Goal: Transaction & Acquisition: Purchase product/service

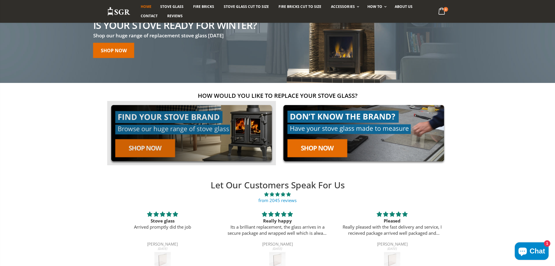
scroll to position [29, 0]
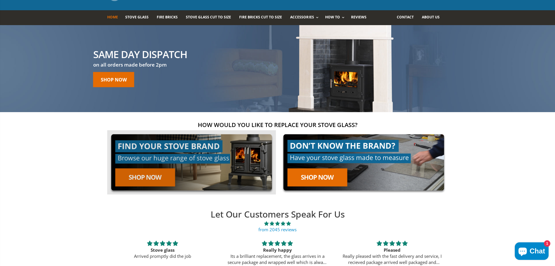
click at [152, 173] on link at bounding box center [191, 162] width 169 height 64
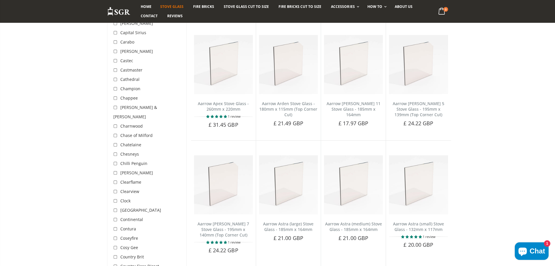
scroll to position [350, 0]
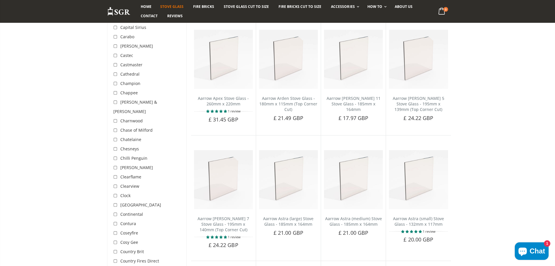
click at [116, 230] on input "checkbox" at bounding box center [116, 233] width 6 height 6
checkbox input "true"
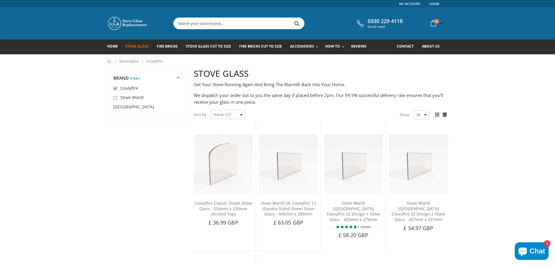
click at [115, 88] on input "checkbox" at bounding box center [116, 89] width 6 height 6
checkbox input "false"
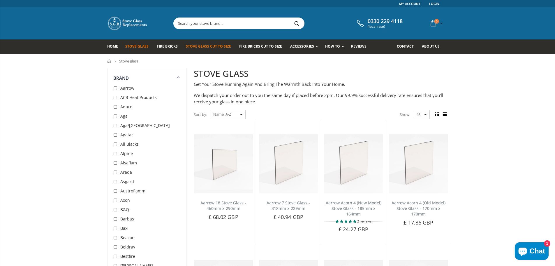
click at [210, 47] on span "Stove Glass Cut To Size" at bounding box center [208, 46] width 45 height 5
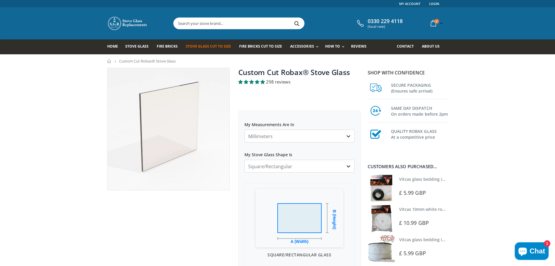
click at [351, 137] on select "Millimeters Centimeters Inches" at bounding box center [300, 135] width 110 height 13
select select "cm"
click at [245, 129] on select "Millimeters Centimeters Inches" at bounding box center [300, 135] width 110 height 13
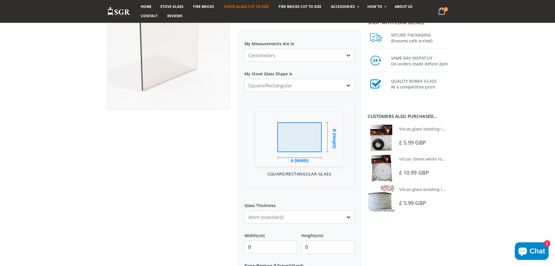
scroll to position [117, 0]
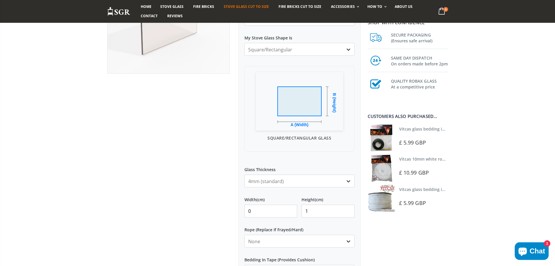
click at [348, 208] on input "1" at bounding box center [328, 210] width 53 height 13
type input "2"
click at [348, 208] on input "2" at bounding box center [328, 210] width 53 height 13
type input "334"
click at [284, 213] on input "0" at bounding box center [271, 210] width 53 height 13
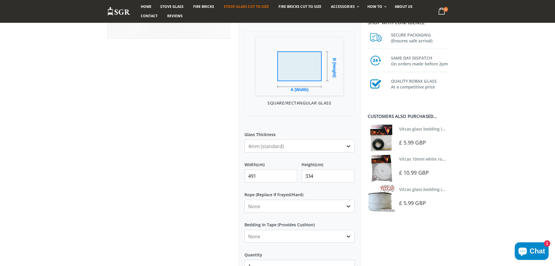
scroll to position [146, 0]
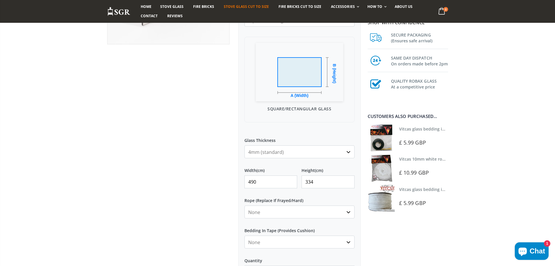
type input "490"
click at [291, 185] on input "490" at bounding box center [271, 181] width 53 height 13
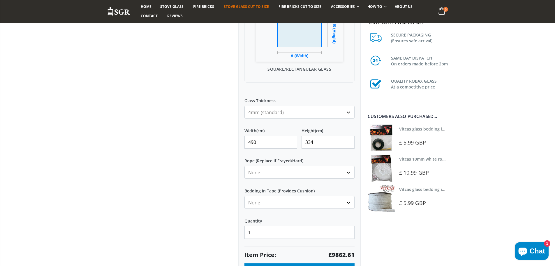
scroll to position [175, 0]
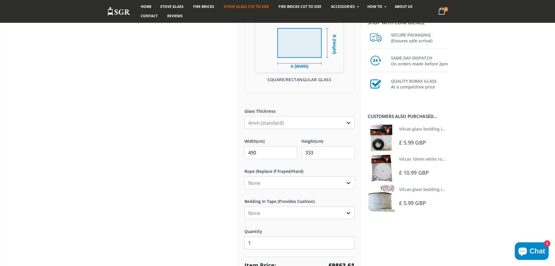
click at [348, 155] on input "333" at bounding box center [328, 152] width 53 height 13
click at [348, 155] on input "332" at bounding box center [328, 152] width 53 height 13
click at [348, 155] on input "331" at bounding box center [328, 152] width 53 height 13
type input "330"
click at [348, 155] on input "330" at bounding box center [328, 152] width 53 height 13
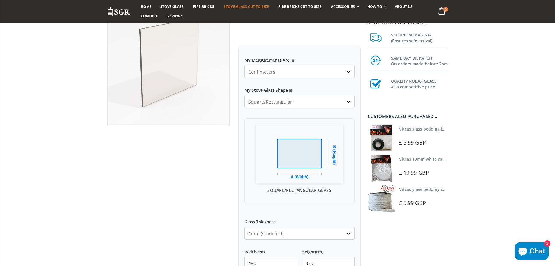
scroll to position [29, 0]
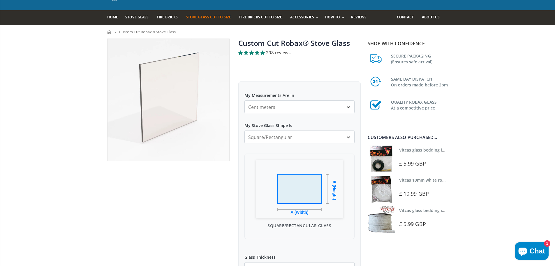
click at [350, 108] on select "Millimeters Centimeters Inches" at bounding box center [300, 106] width 110 height 13
select select "in"
click at [245, 100] on select "Millimeters Centimeters Inches" at bounding box center [300, 106] width 110 height 13
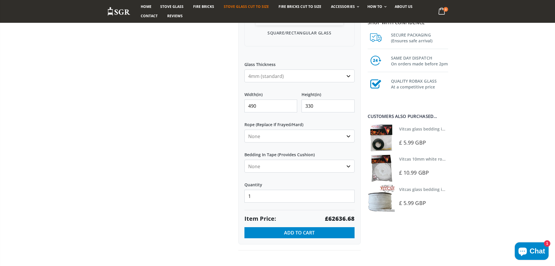
scroll to position [233, 0]
click at [349, 77] on select "4mm (standard) 5mm (gas fires with baffled flue) 3mm (For Use In Stoves With Th…" at bounding box center [300, 75] width 110 height 13
click at [290, 103] on input "491" at bounding box center [271, 105] width 53 height 13
type input "4"
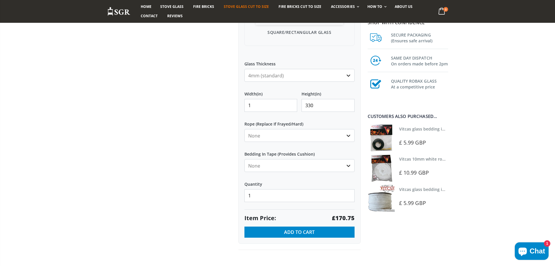
type input "19"
